Goal: Complete application form

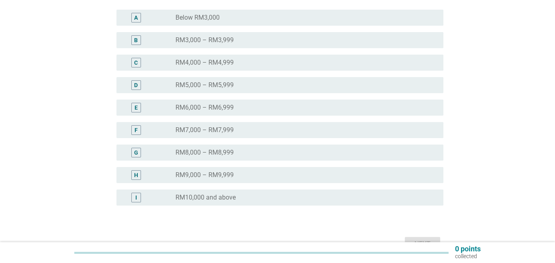
scroll to position [187, 0]
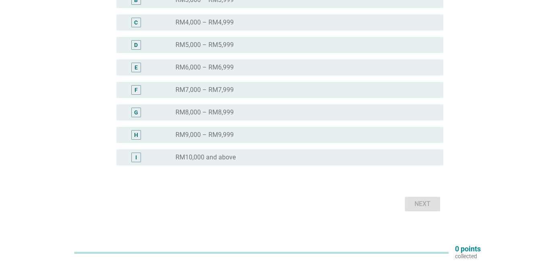
click at [225, 160] on label "RM10,000 and above" at bounding box center [206, 157] width 60 height 8
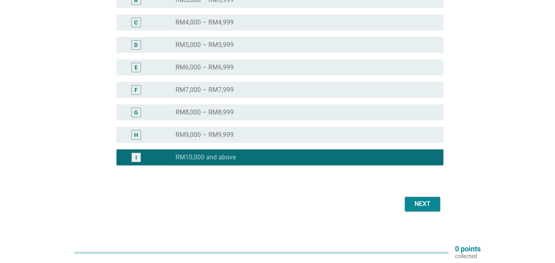
click at [418, 206] on div "Next" at bounding box center [422, 204] width 22 height 10
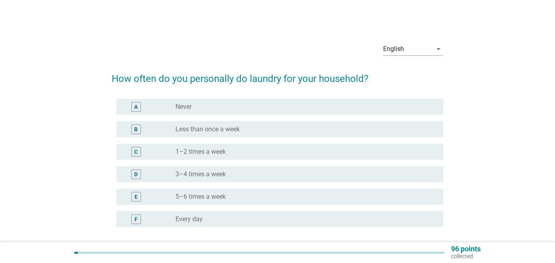
click at [180, 223] on div "radio_button_unchecked Every day" at bounding box center [306, 219] width 261 height 10
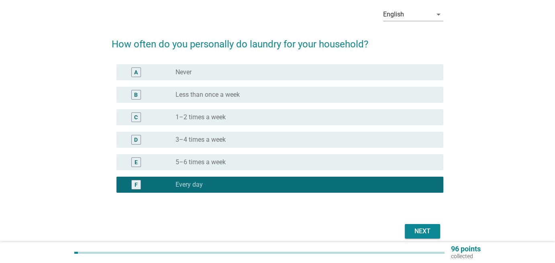
scroll to position [69, 0]
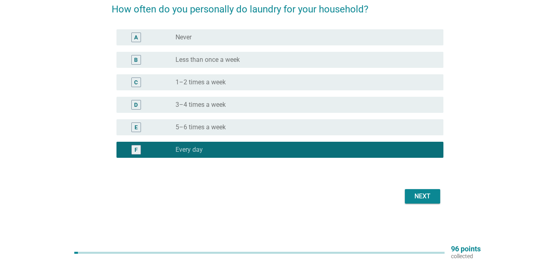
click at [427, 200] on div "Next" at bounding box center [422, 197] width 22 height 10
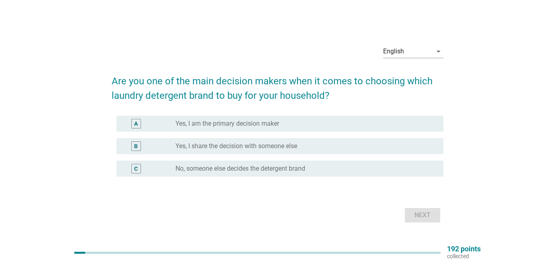
click at [288, 153] on div "B radio_button_unchecked Yes, I share the decision with someone else" at bounding box center [279, 146] width 327 height 16
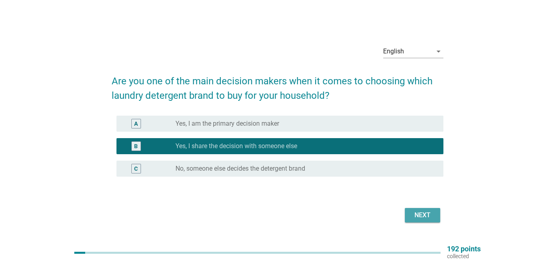
click at [418, 214] on div "Next" at bounding box center [422, 215] width 22 height 10
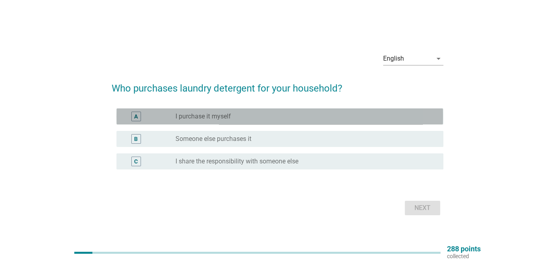
click at [279, 110] on div "A radio_button_unchecked I purchase it myself" at bounding box center [279, 116] width 327 height 16
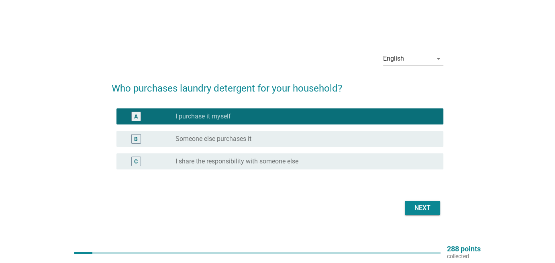
click at [291, 167] on div "C radio_button_unchecked I share the responsibility with someone else" at bounding box center [279, 161] width 327 height 16
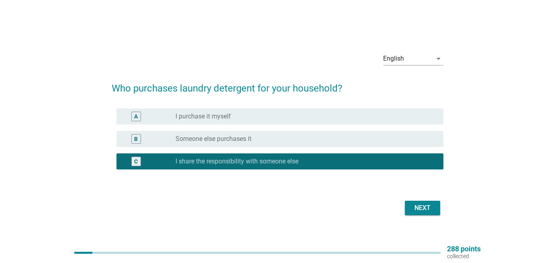
click at [436, 207] on button "Next" at bounding box center [422, 208] width 35 height 14
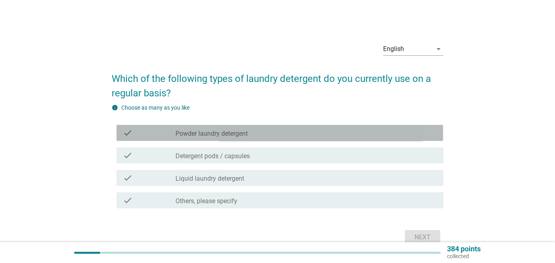
click at [299, 131] on div "check_box_outline_blank Powder laundry detergent" at bounding box center [306, 133] width 261 height 10
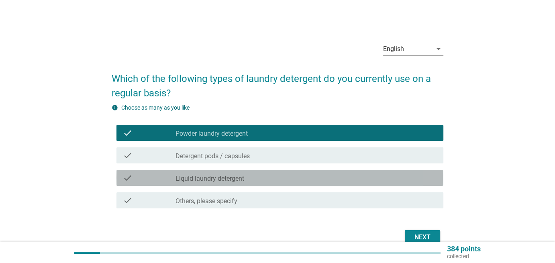
click at [290, 171] on div "check check_box_outline_blank Liquid laundry detergent" at bounding box center [279, 178] width 327 height 16
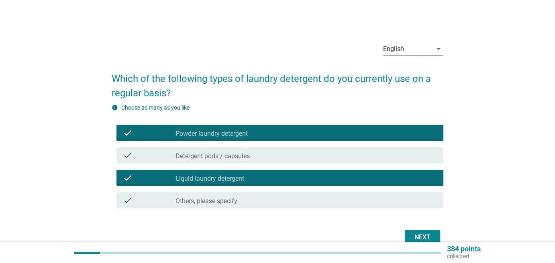
click at [423, 235] on div "Next" at bounding box center [422, 238] width 22 height 10
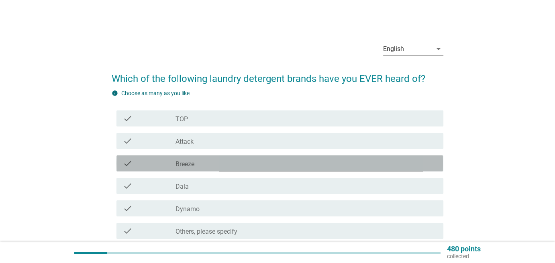
click at [257, 162] on div "check_box_outline_blank Breeze" at bounding box center [306, 164] width 261 height 10
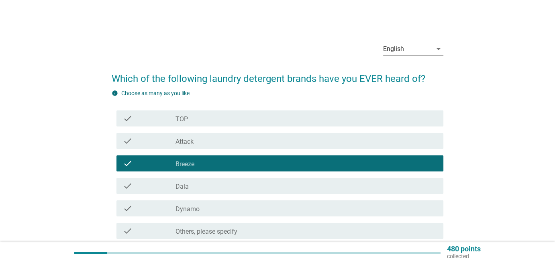
scroll to position [71, 0]
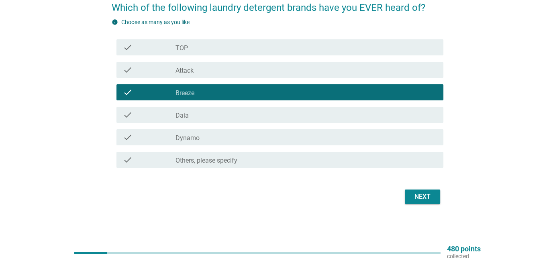
click at [440, 206] on div "English arrow_drop_down Which of the following laundry detergent brands have yo…" at bounding box center [277, 86] width 344 height 254
click at [430, 203] on button "Next" at bounding box center [422, 197] width 35 height 14
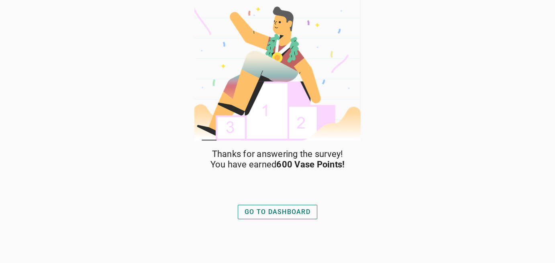
click at [290, 207] on div "GO TO DASHBOARD" at bounding box center [278, 212] width 66 height 10
